Goal: Complete application form

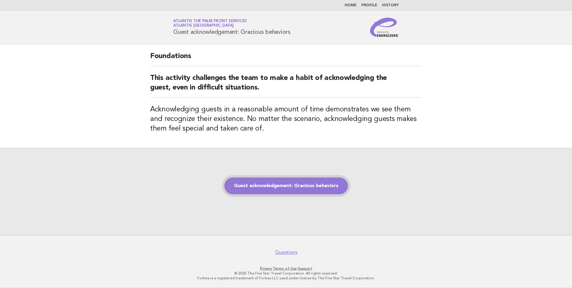
click at [306, 185] on link "Guest acknowledgement: Gracious behaviors" at bounding box center [287, 186] width 124 height 17
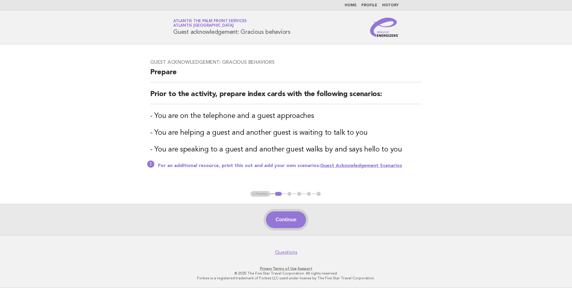
click at [288, 219] on button "Continue" at bounding box center [286, 219] width 40 height 17
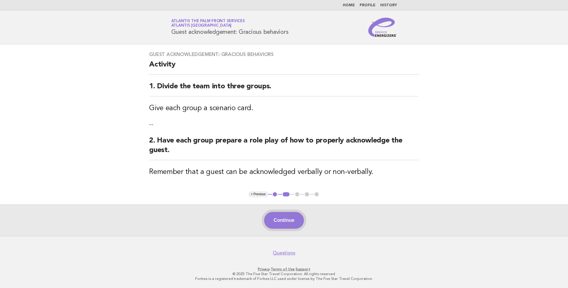
click at [279, 215] on button "Continue" at bounding box center [284, 220] width 40 height 17
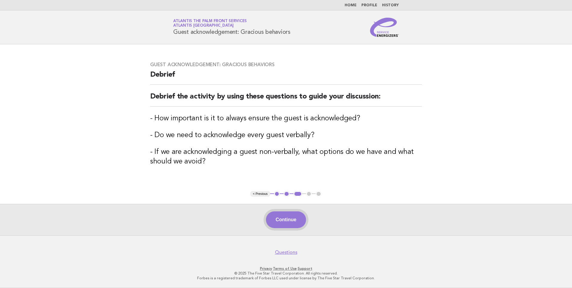
click at [279, 218] on button "Continue" at bounding box center [286, 219] width 40 height 17
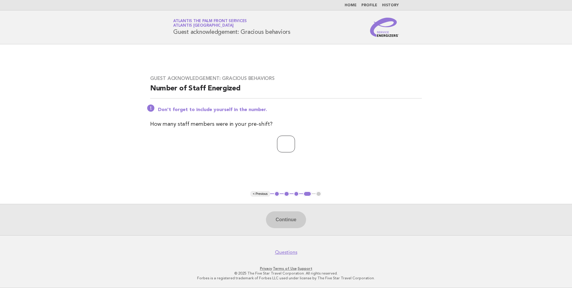
click at [282, 149] on input "number" at bounding box center [286, 144] width 18 height 17
type input "*"
click at [287, 218] on button "Continue" at bounding box center [286, 219] width 40 height 17
